Goal: Register for event/course

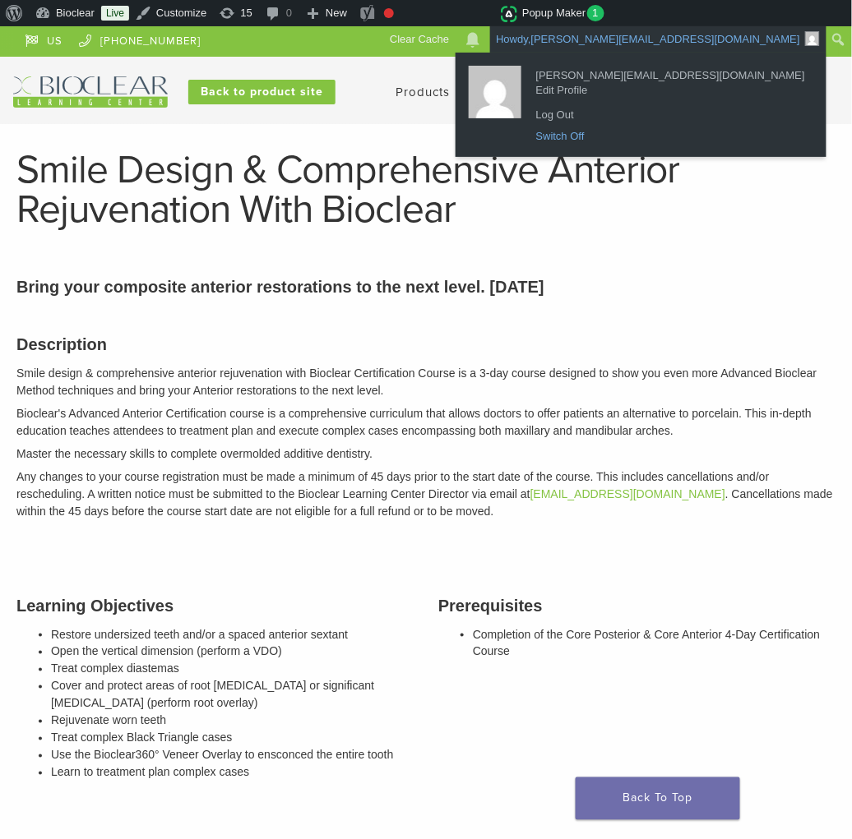
click at [688, 141] on link "Switch Off" at bounding box center [670, 136] width 285 height 21
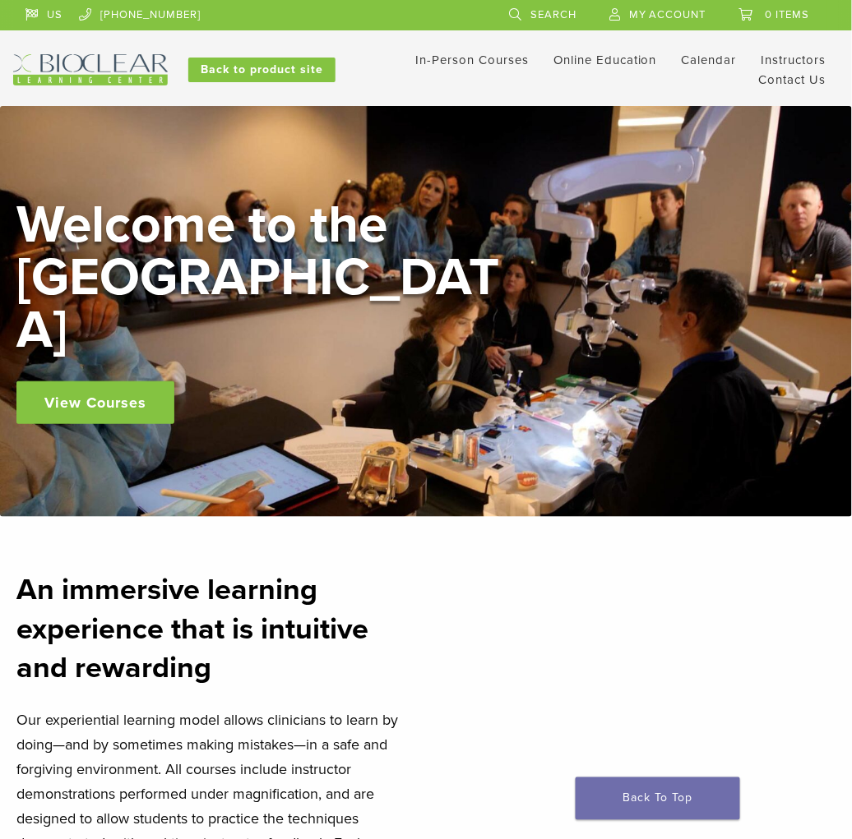
click at [508, 53] on link "In-Person Courses" at bounding box center [471, 60] width 113 height 15
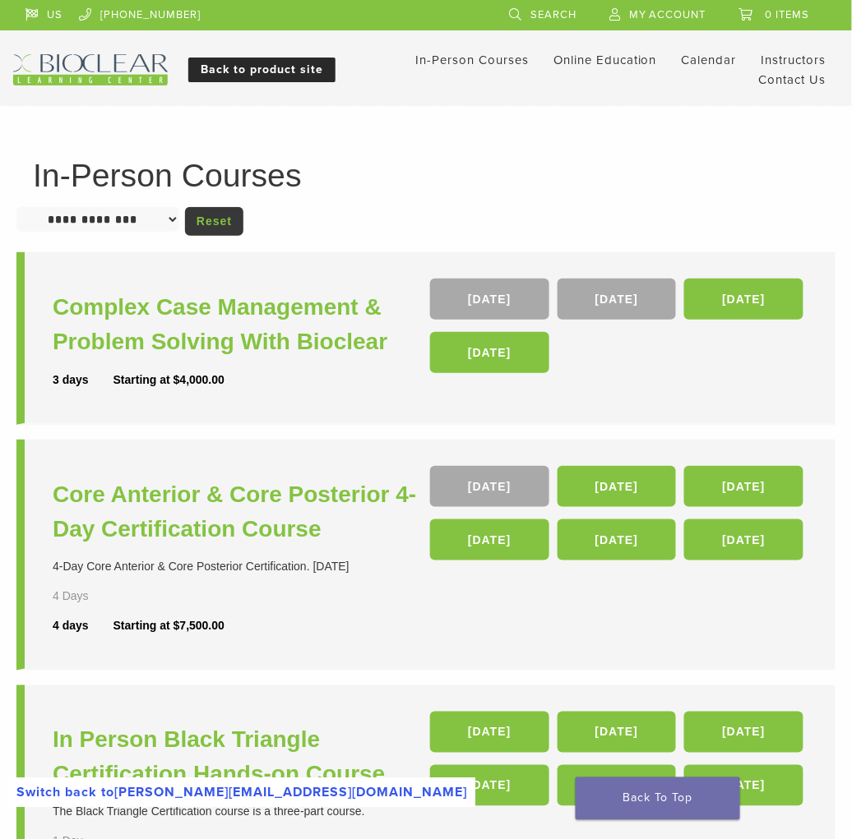
click at [240, 67] on link "Back to product site" at bounding box center [261, 70] width 147 height 25
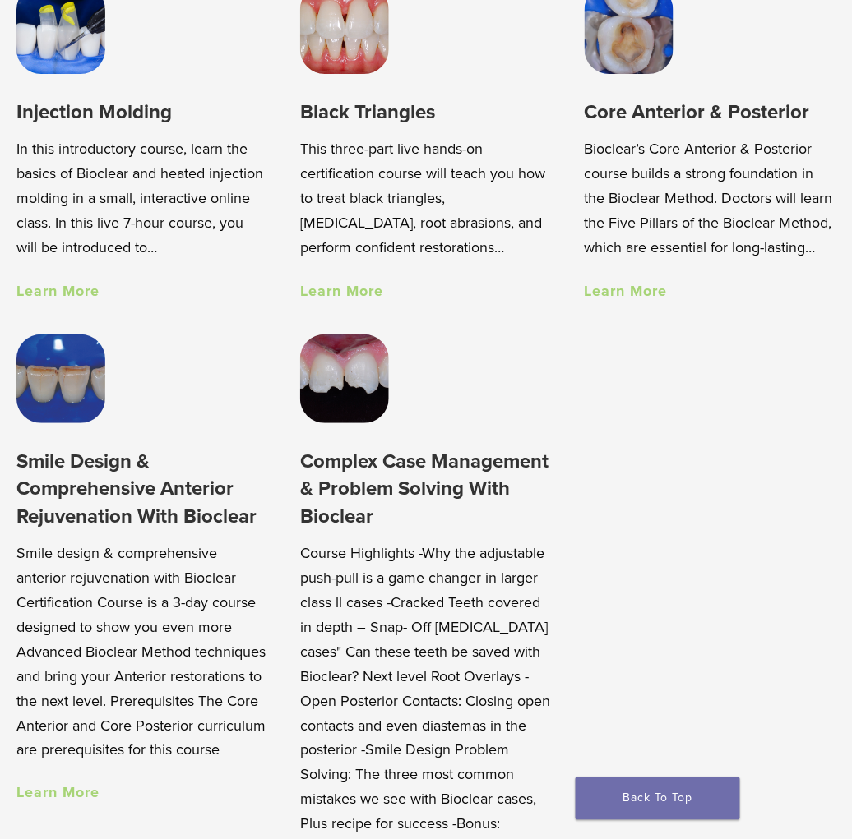
scroll to position [1178, 0]
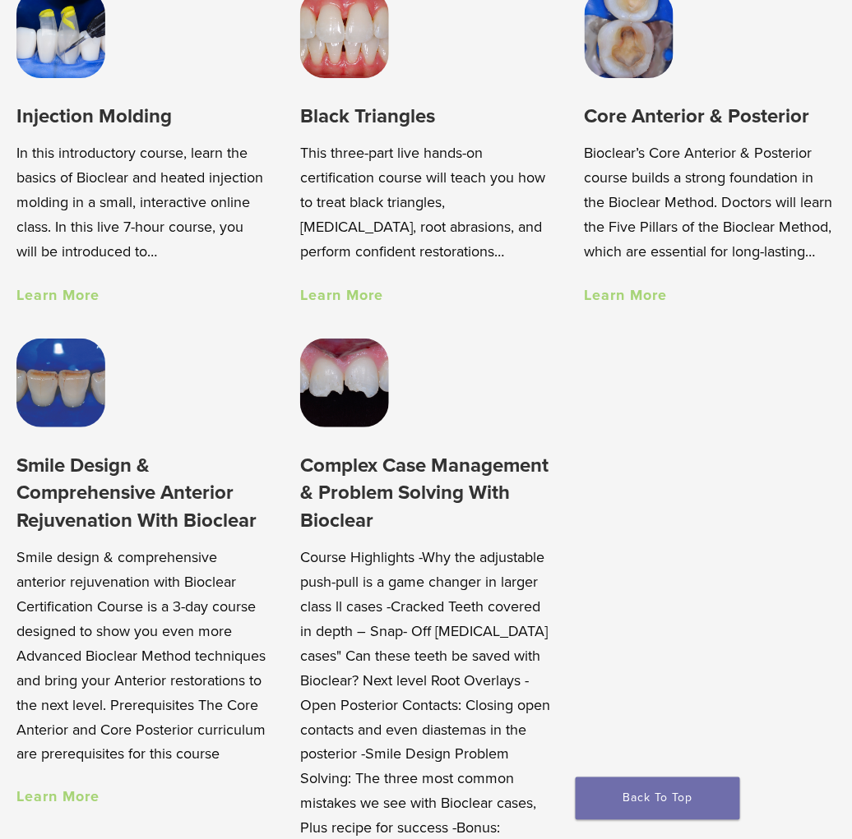
click at [81, 301] on link "Learn More" at bounding box center [57, 295] width 83 height 18
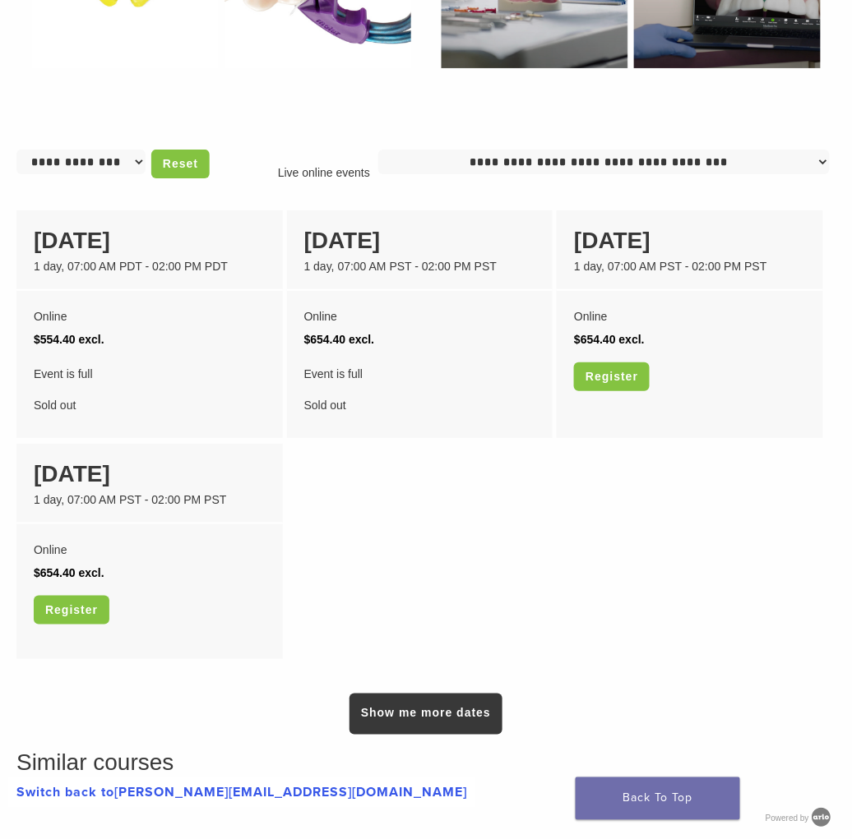
scroll to position [1251, 0]
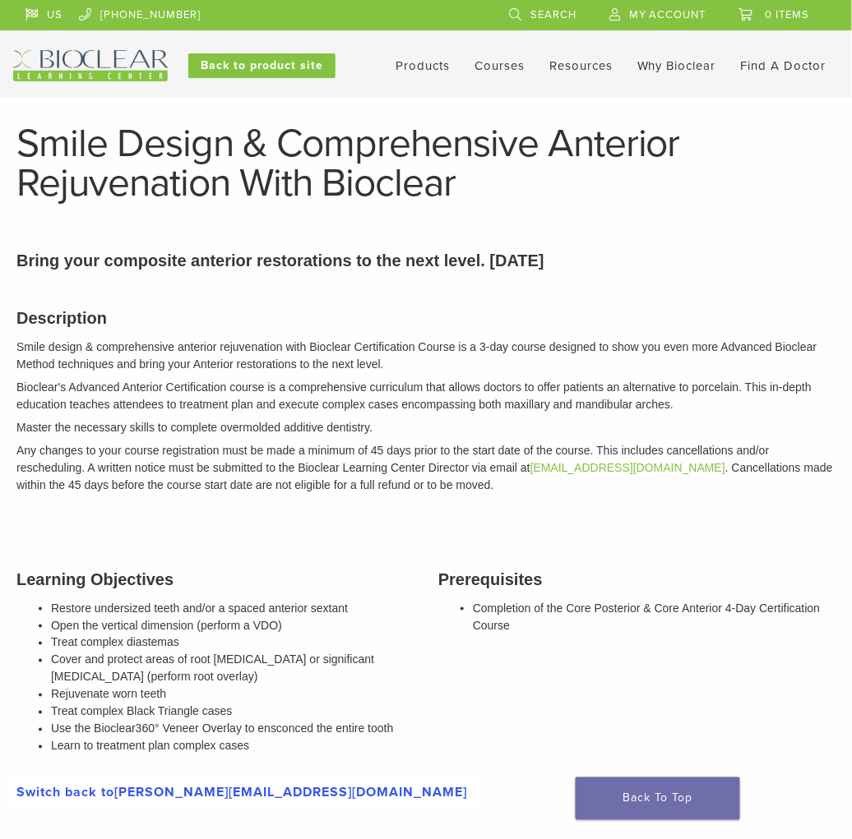
click at [488, 67] on link "Courses" at bounding box center [499, 65] width 50 height 15
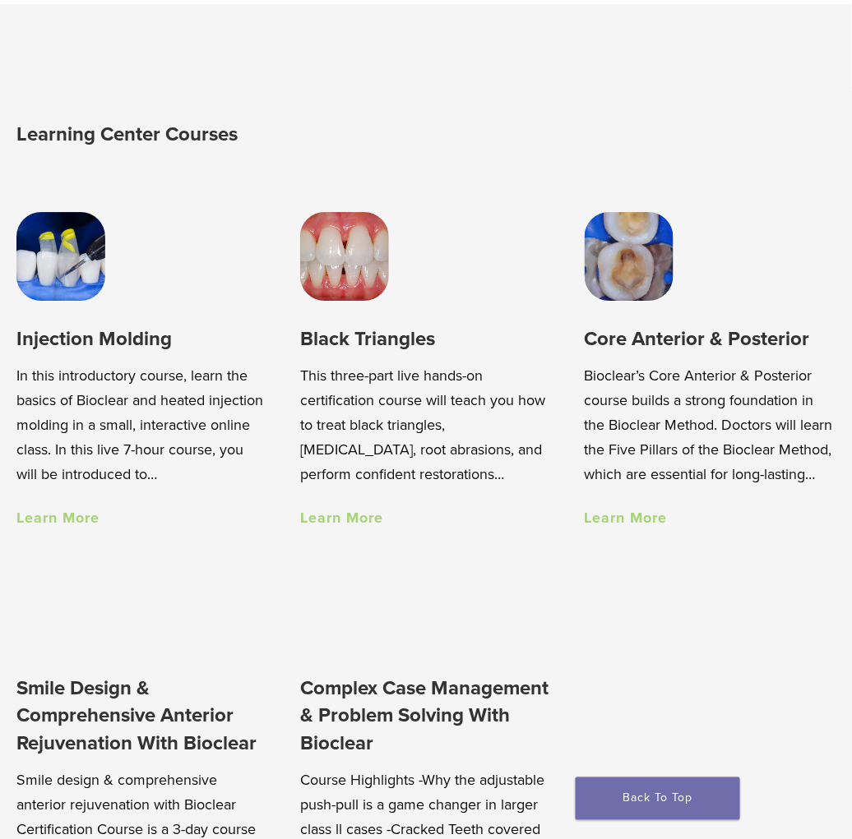
scroll to position [886, 0]
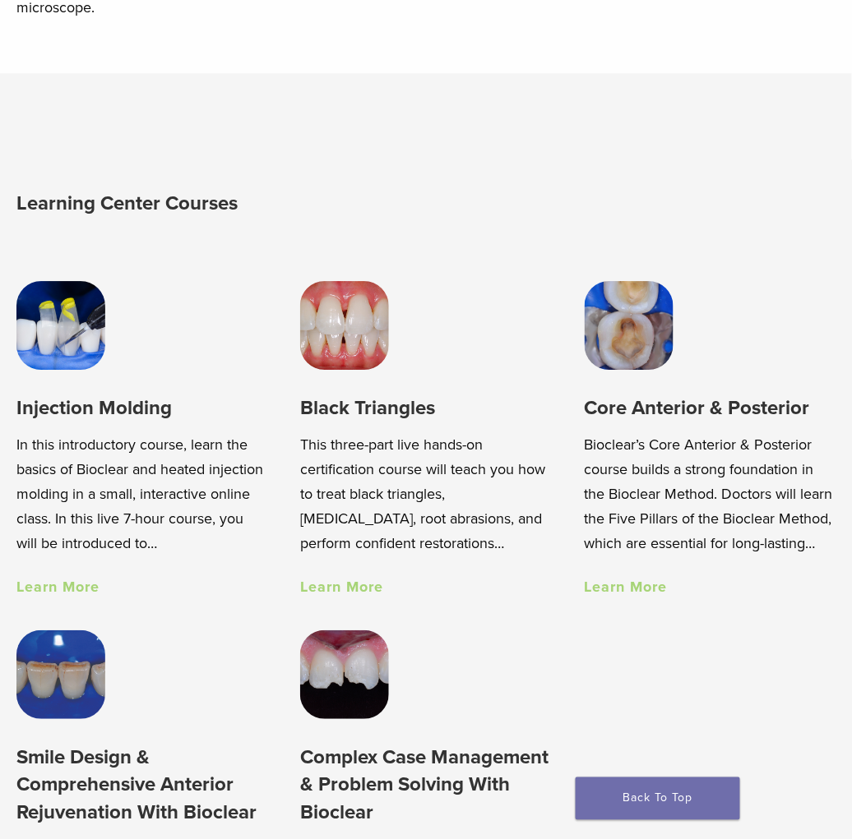
click at [67, 585] on link "Learn More" at bounding box center [57, 587] width 83 height 18
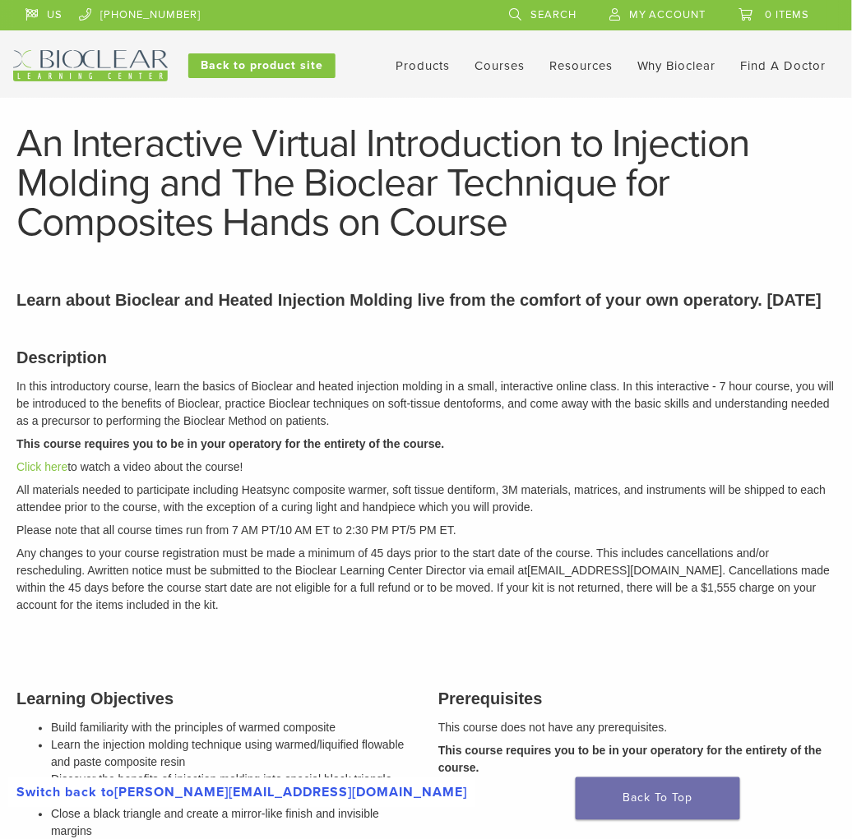
click at [498, 62] on link "Courses" at bounding box center [499, 65] width 50 height 15
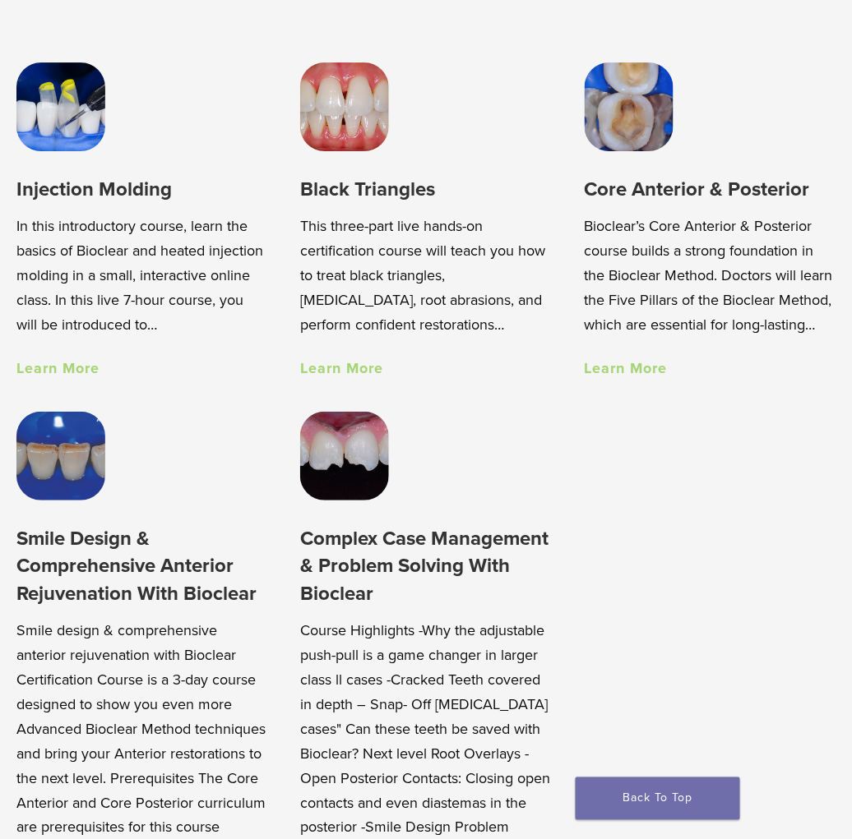
scroll to position [1274, 0]
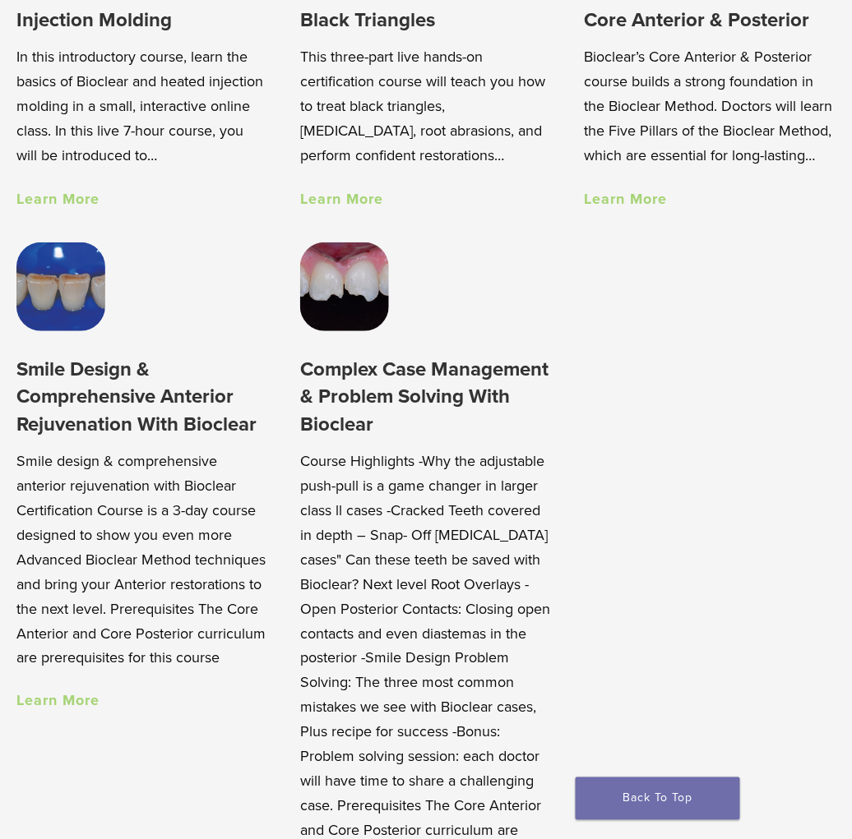
click at [642, 201] on link "Learn More" at bounding box center [626, 199] width 83 height 18
